Goal: Task Accomplishment & Management: Manage account settings

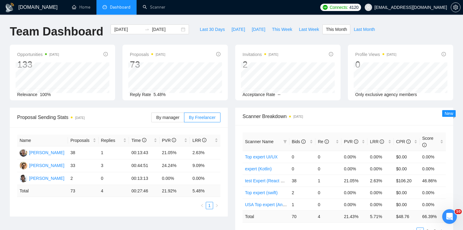
click at [111, 5] on span "Dashboard" at bounding box center [120, 7] width 21 height 5
click at [282, 30] on span "This Week" at bounding box center [282, 29] width 20 height 7
type input "[DATE]"
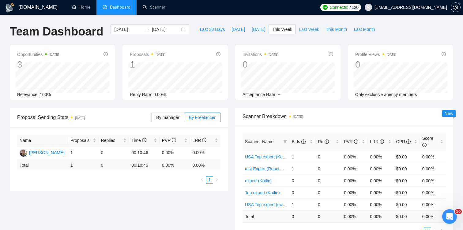
click at [314, 30] on span "Last Week" at bounding box center [309, 29] width 20 height 7
type input "[DATE]"
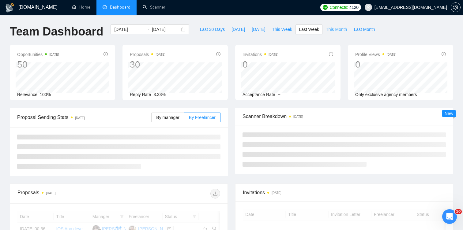
click at [332, 30] on span "This Month" at bounding box center [336, 29] width 21 height 7
type input "[DATE]"
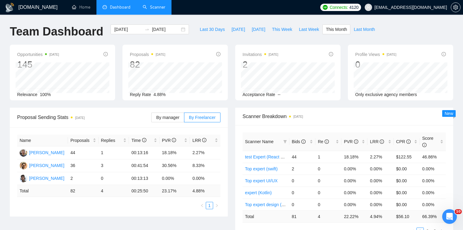
click at [146, 9] on link "Scanner" at bounding box center [154, 7] width 23 height 5
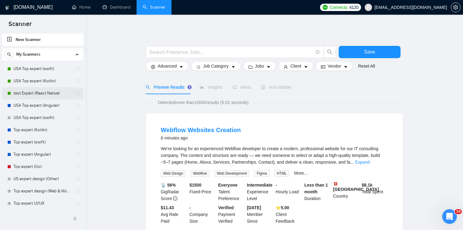
click at [40, 93] on link "test Expert (React Native)" at bounding box center [42, 93] width 58 height 12
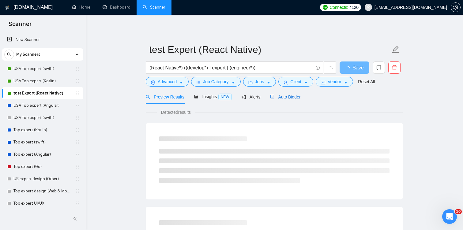
click at [282, 97] on span "Auto Bidder" at bounding box center [285, 97] width 30 height 5
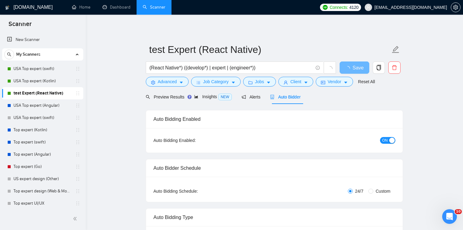
click at [390, 142] on div "button" at bounding box center [393, 141] width 6 height 6
click at [359, 71] on span "Save" at bounding box center [354, 68] width 11 height 8
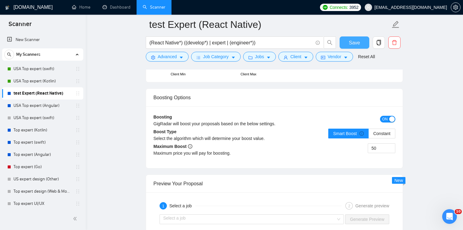
scroll to position [1094, 0]
click at [390, 121] on div "button" at bounding box center [393, 120] width 6 height 6
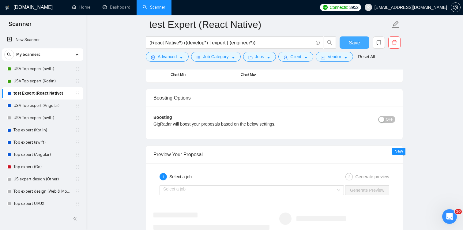
click at [354, 43] on span "Save" at bounding box center [354, 43] width 11 height 8
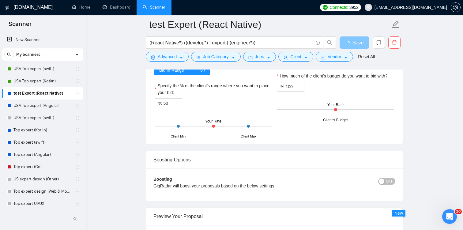
scroll to position [1024, 0]
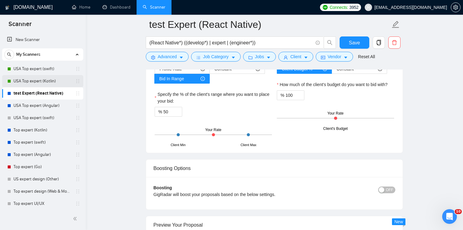
click at [53, 82] on link "USA Top expert (Kotlin)" at bounding box center [42, 81] width 58 height 12
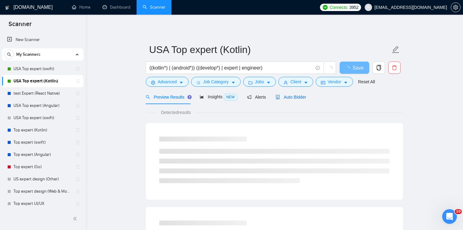
click at [285, 96] on span "Auto Bidder" at bounding box center [291, 97] width 30 height 5
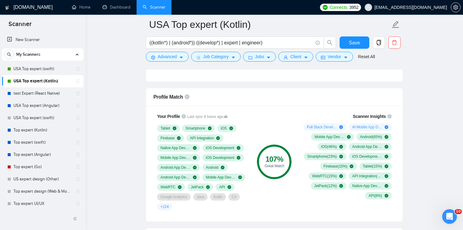
scroll to position [370, 0]
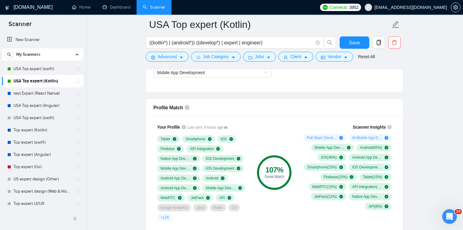
click at [46, 68] on link "USA Top expert (swift)" at bounding box center [42, 69] width 58 height 12
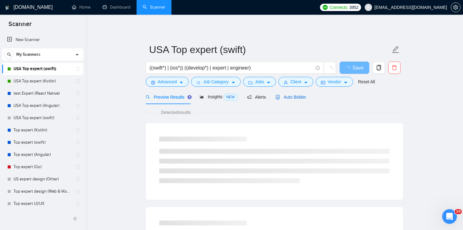
click at [283, 97] on span "Auto Bidder" at bounding box center [291, 97] width 30 height 5
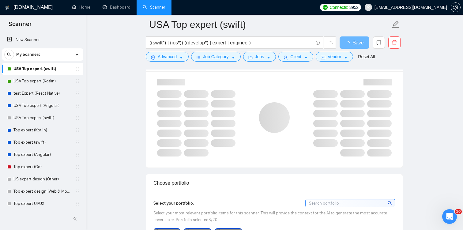
scroll to position [413, 0]
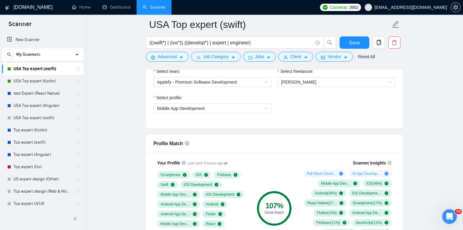
scroll to position [310, 0]
